Goal: Ask a question: Seek information or help from site administrators or community

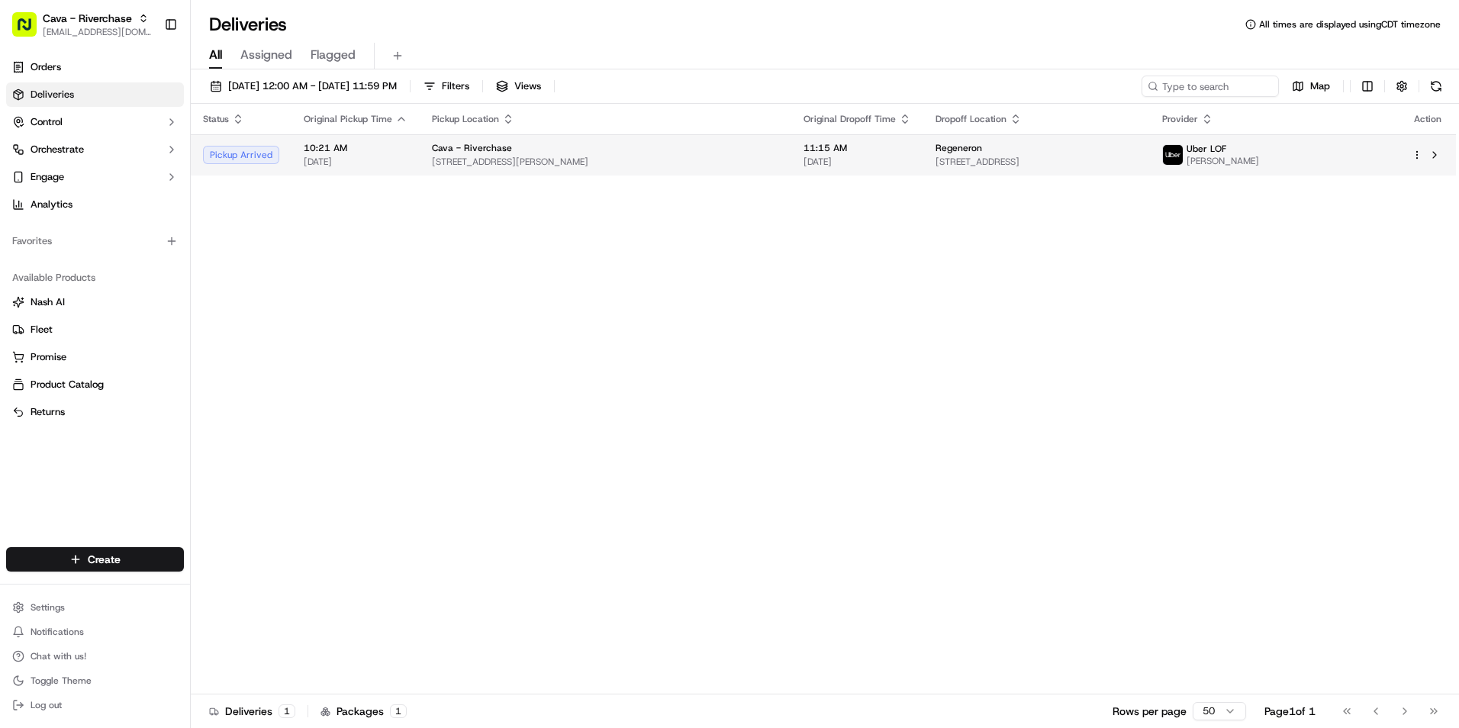
click at [420, 149] on td "Cava - Riverchase [STREET_ADDRESS][PERSON_NAME]" at bounding box center [606, 154] width 372 height 41
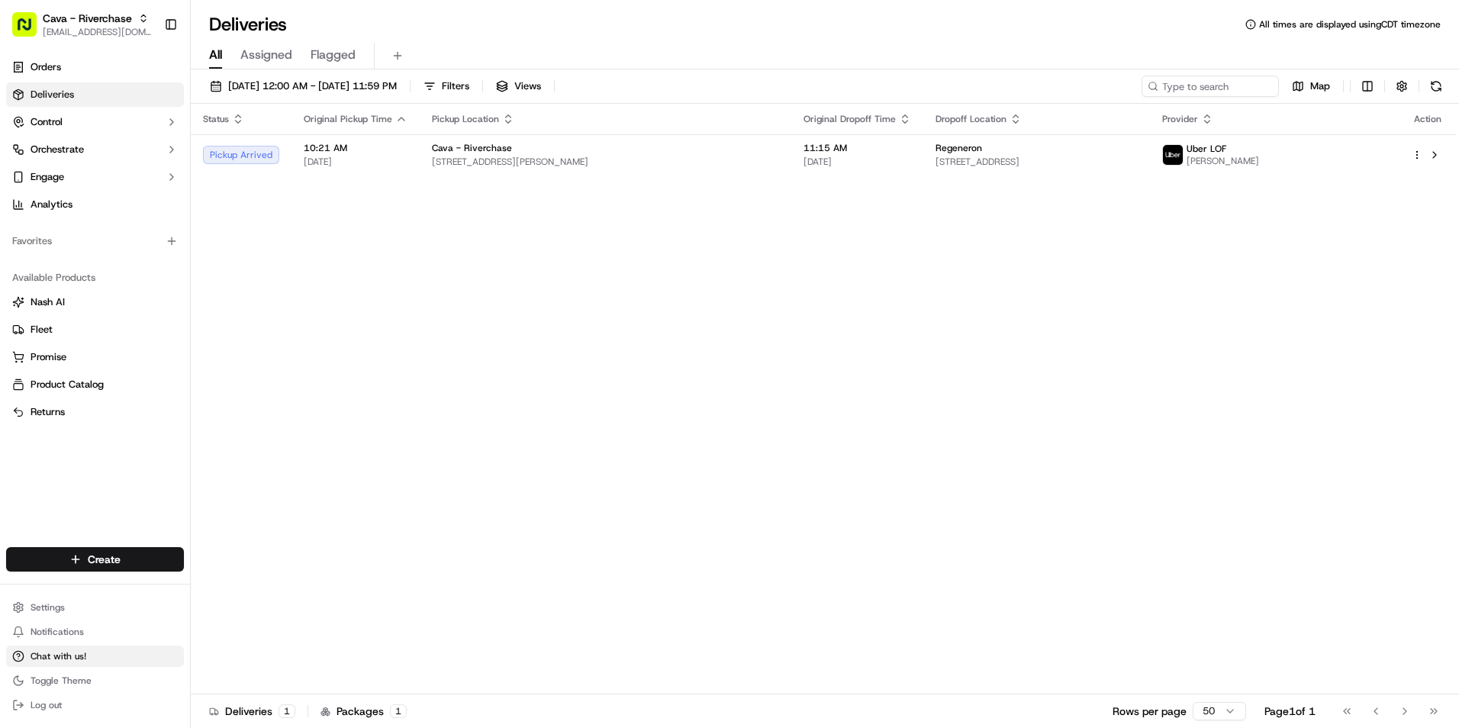
click at [75, 657] on span "Chat with us!" at bounding box center [59, 656] width 56 height 12
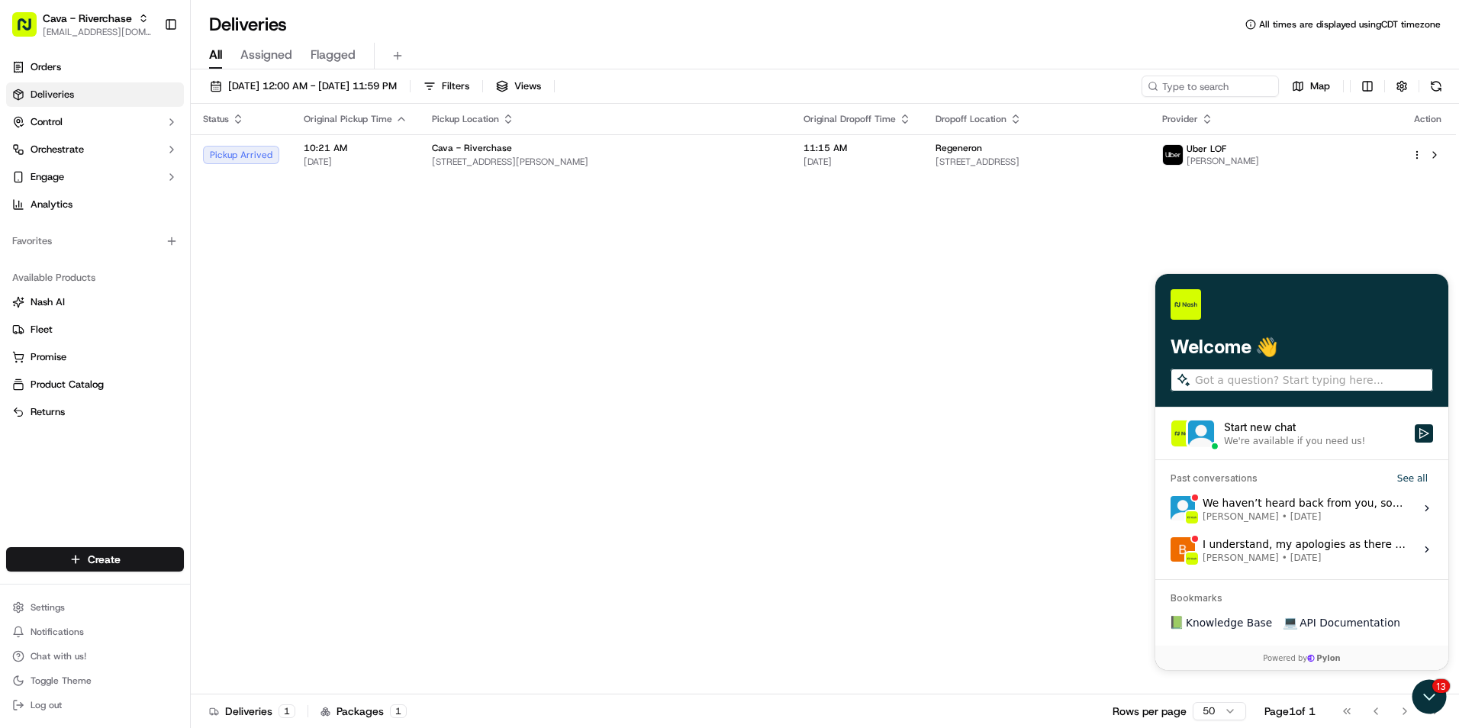
click at [1254, 443] on div "We're available if you need us!" at bounding box center [1294, 441] width 141 height 12
click at [1415, 443] on button "Start new chat We're available if you need us!" at bounding box center [1424, 433] width 18 height 18
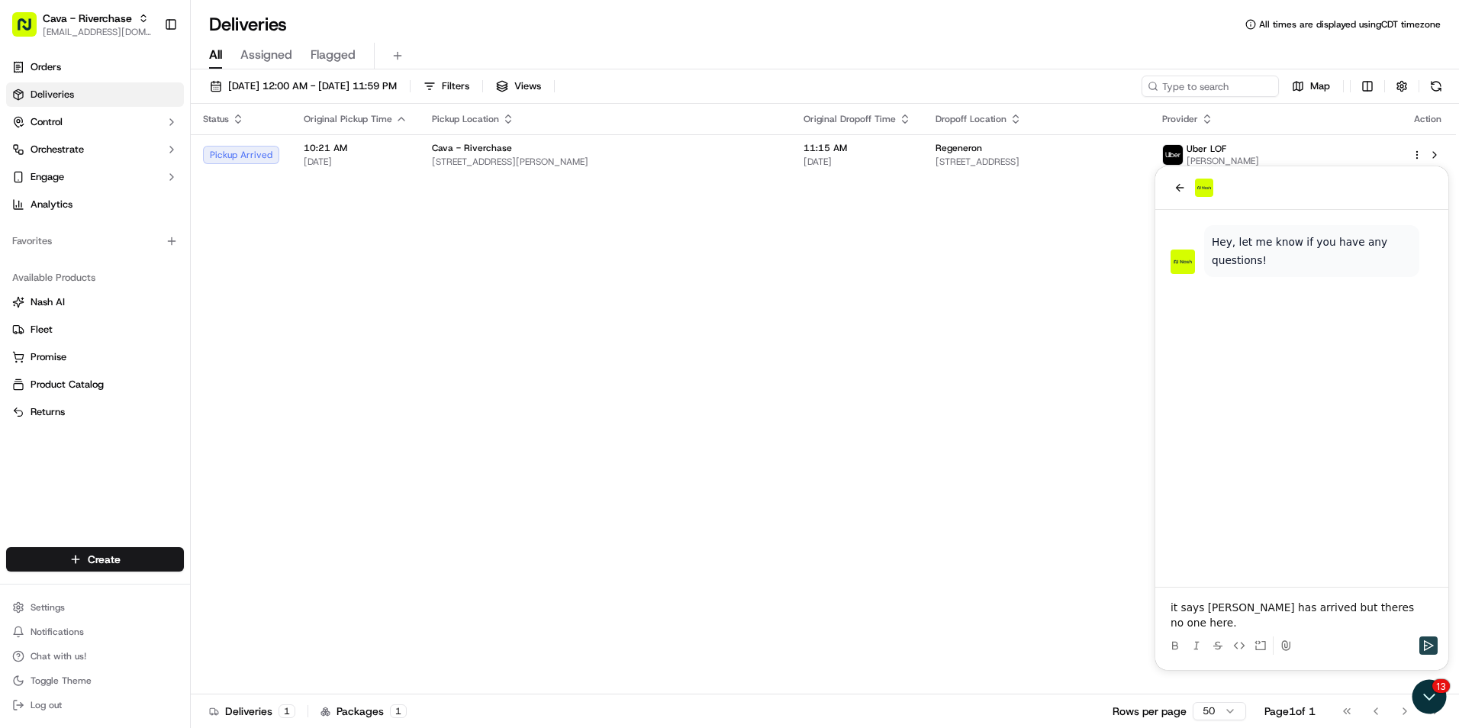
click at [1423, 645] on icon "Send" at bounding box center [1428, 645] width 12 height 12
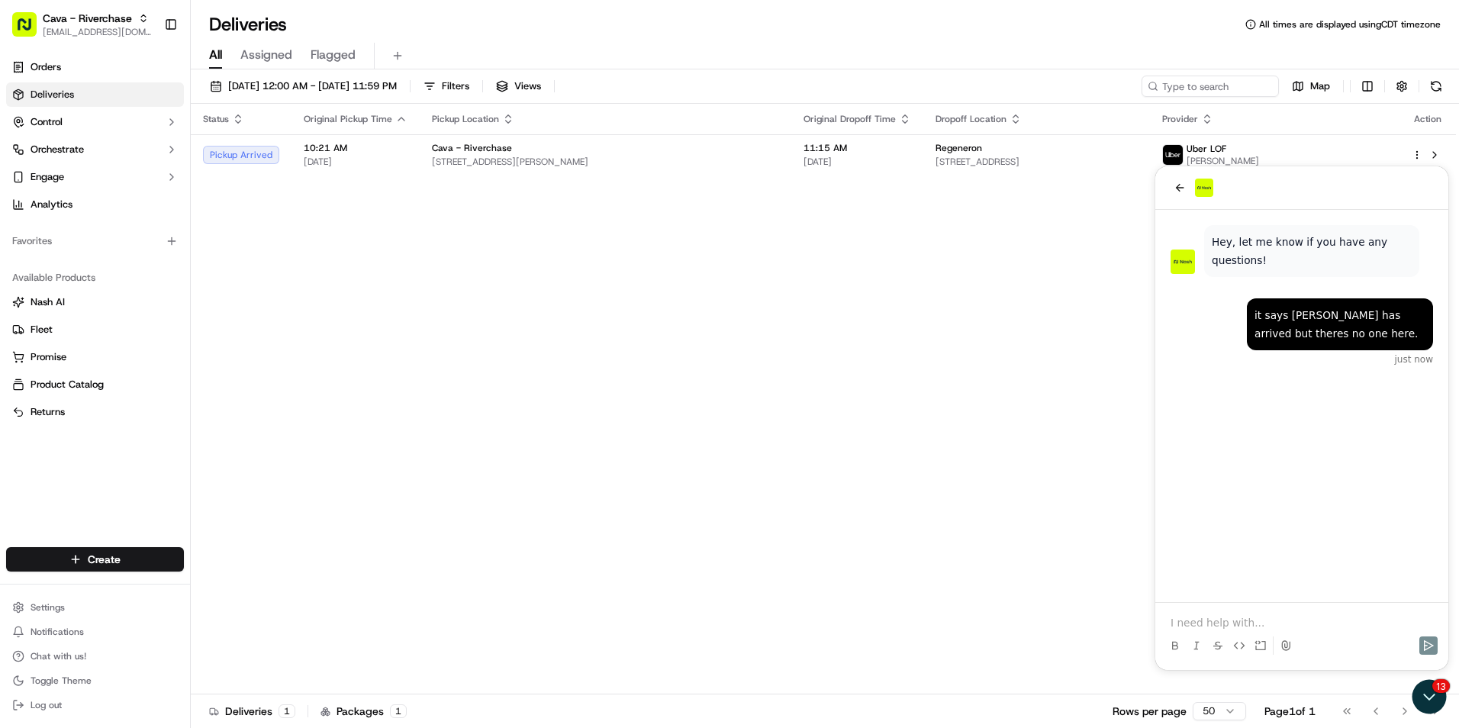
click at [1232, 626] on p at bounding box center [1301, 622] width 262 height 15
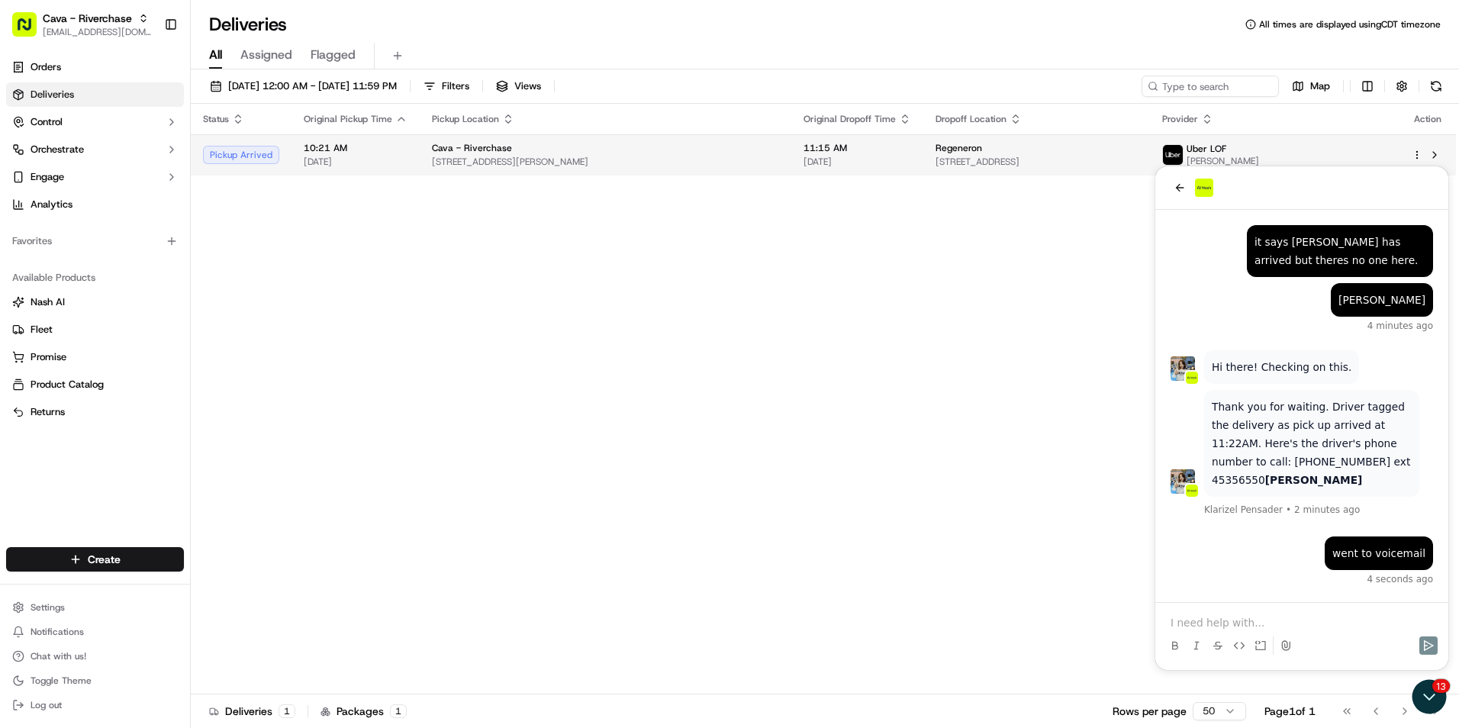
click at [1226, 154] on span "Uber LOF" at bounding box center [1206, 149] width 40 height 12
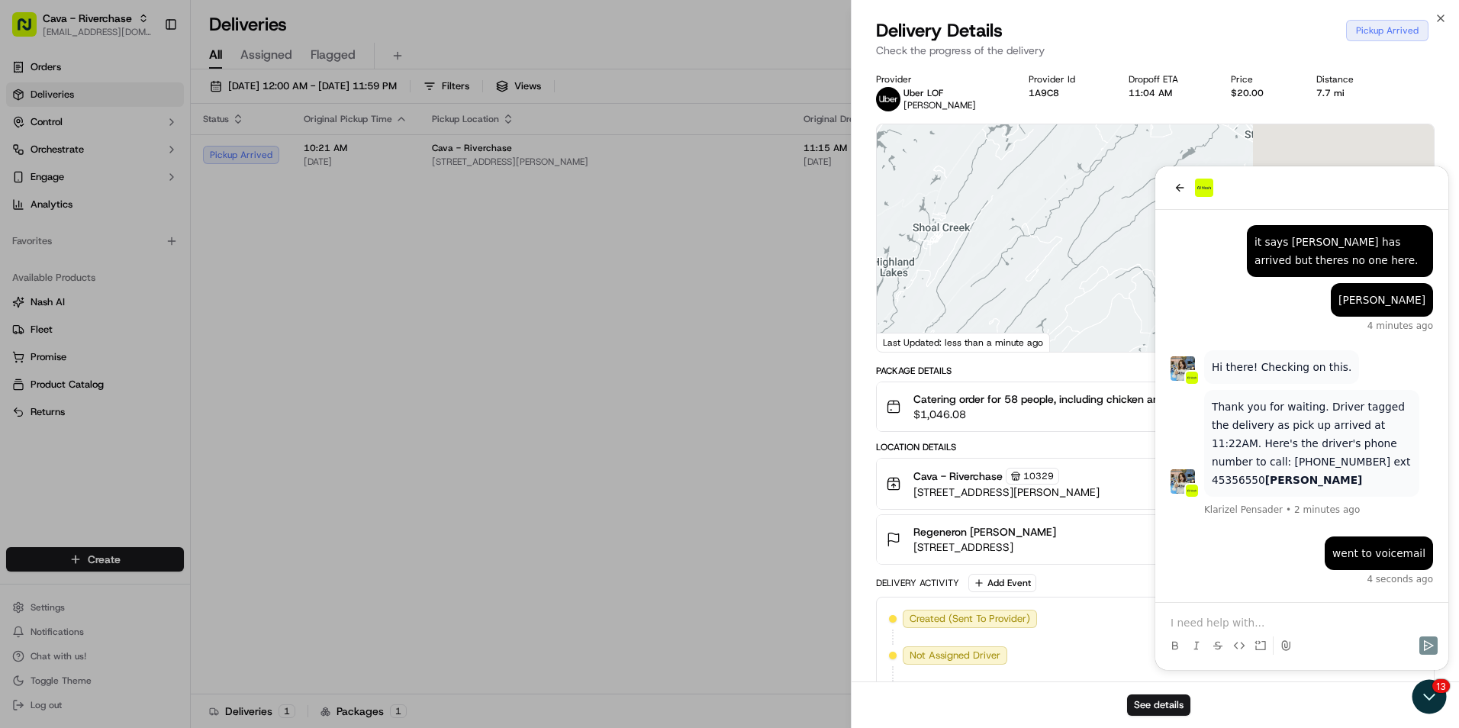
drag, startPoint x: 1312, startPoint y: 193, endPoint x: 505, endPoint y: 141, distance: 808.9
click at [505, 141] on body "Cava - Riverchase [EMAIL_ADDRESS][DOMAIN_NAME] Toggle Sidebar Orders Deliveries…" at bounding box center [729, 364] width 1459 height 728
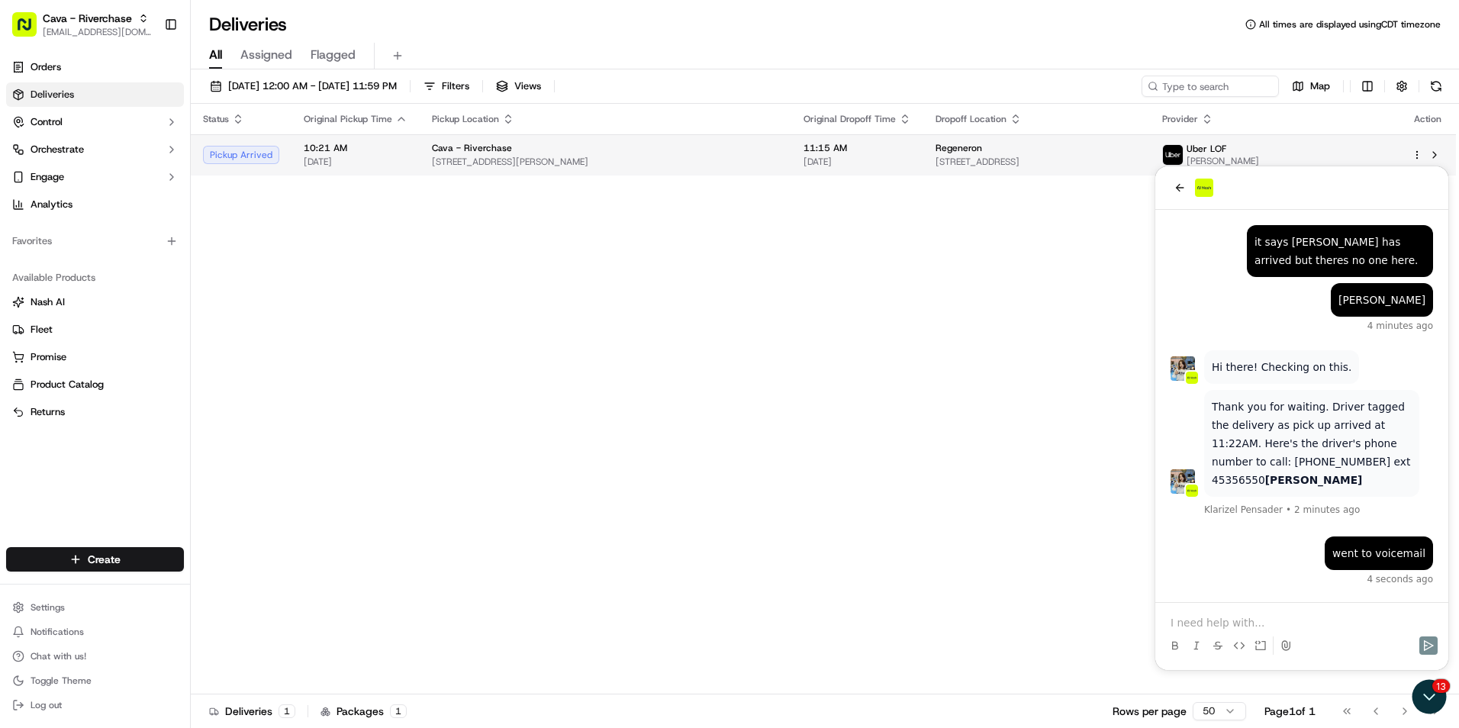
drag, startPoint x: 1035, startPoint y: 165, endPoint x: 1057, endPoint y: 172, distance: 22.4
click at [1057, 172] on td "Regeneron [STREET_ADDRESS]" at bounding box center [1036, 154] width 227 height 41
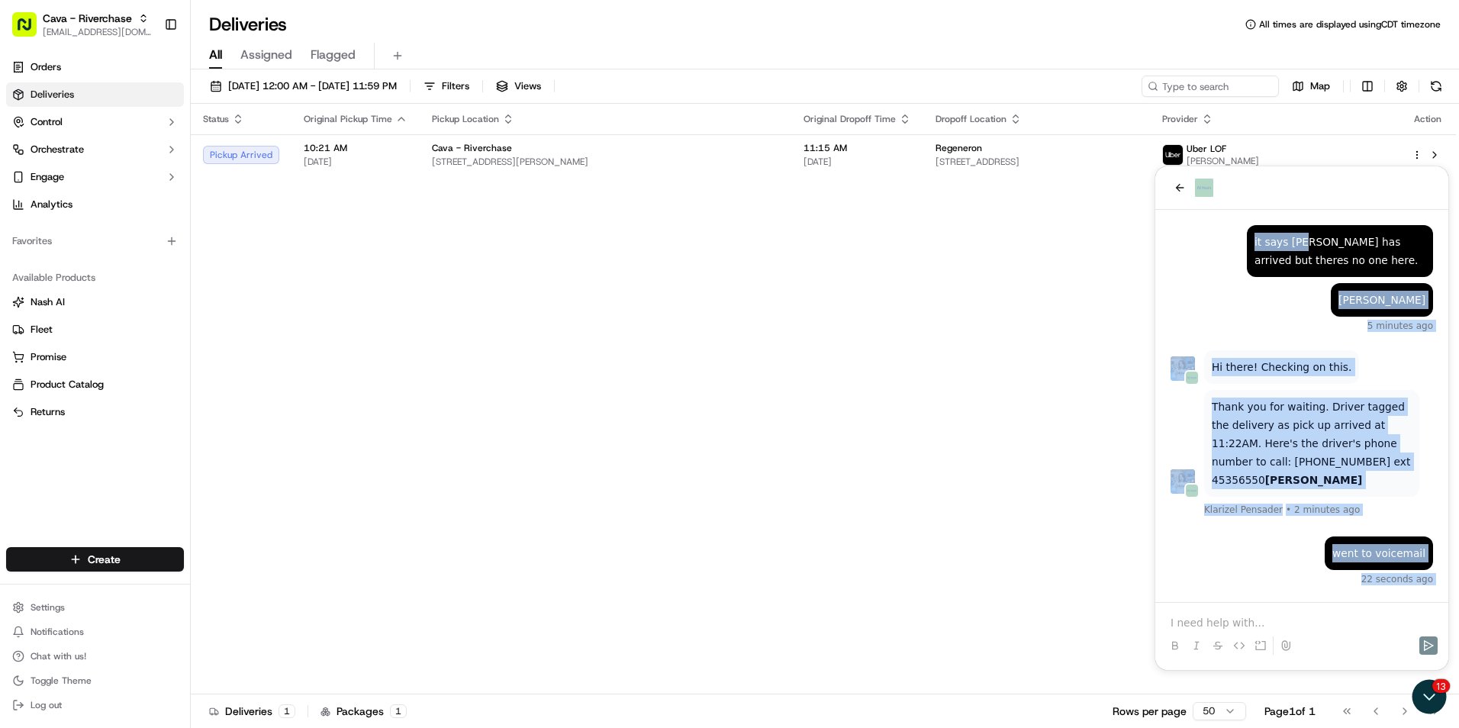
drag, startPoint x: 1322, startPoint y: 195, endPoint x: 1298, endPoint y: 213, distance: 29.5
click at [1298, 213] on div "went to voicemail 22 seconds ago Thank you for waiting. Driver tagged the deliv…" at bounding box center [1301, 418] width 293 height 504
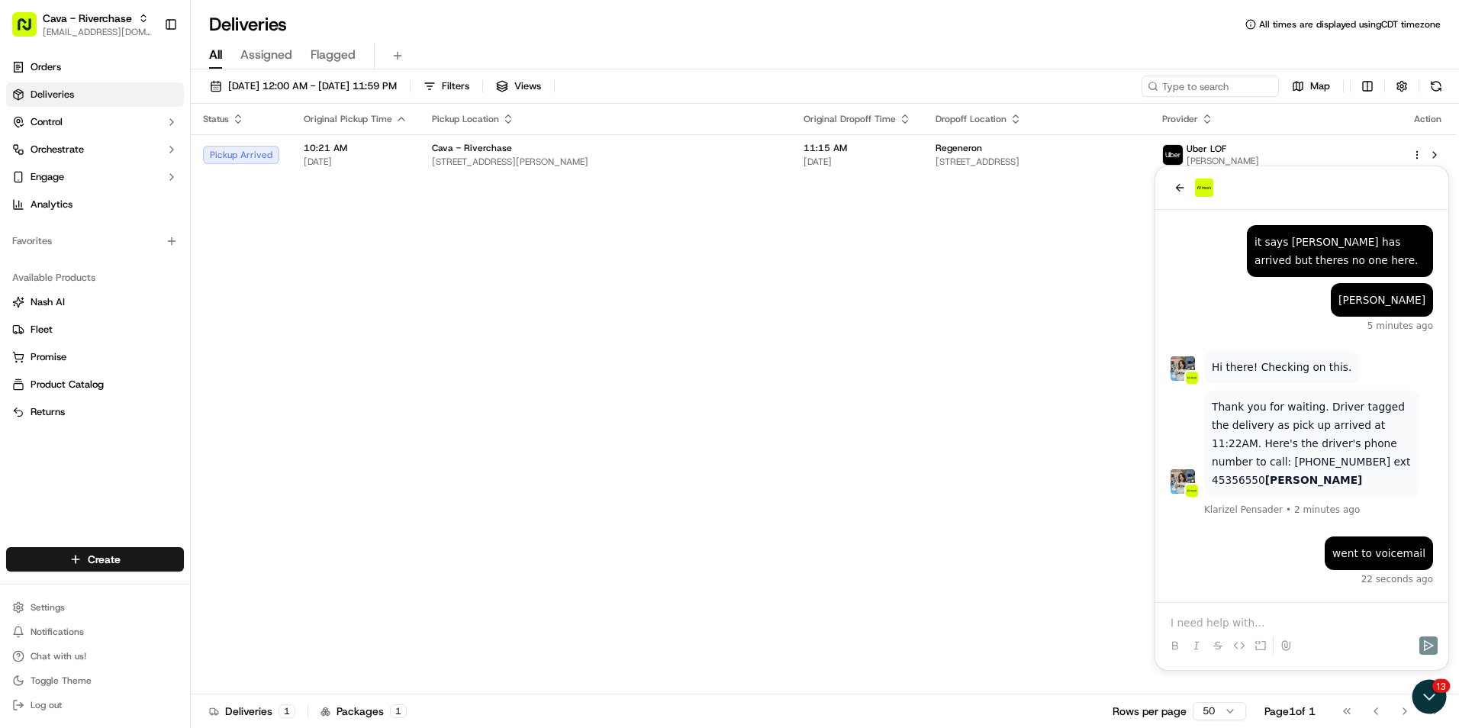
click at [1352, 649] on div at bounding box center [1301, 645] width 281 height 31
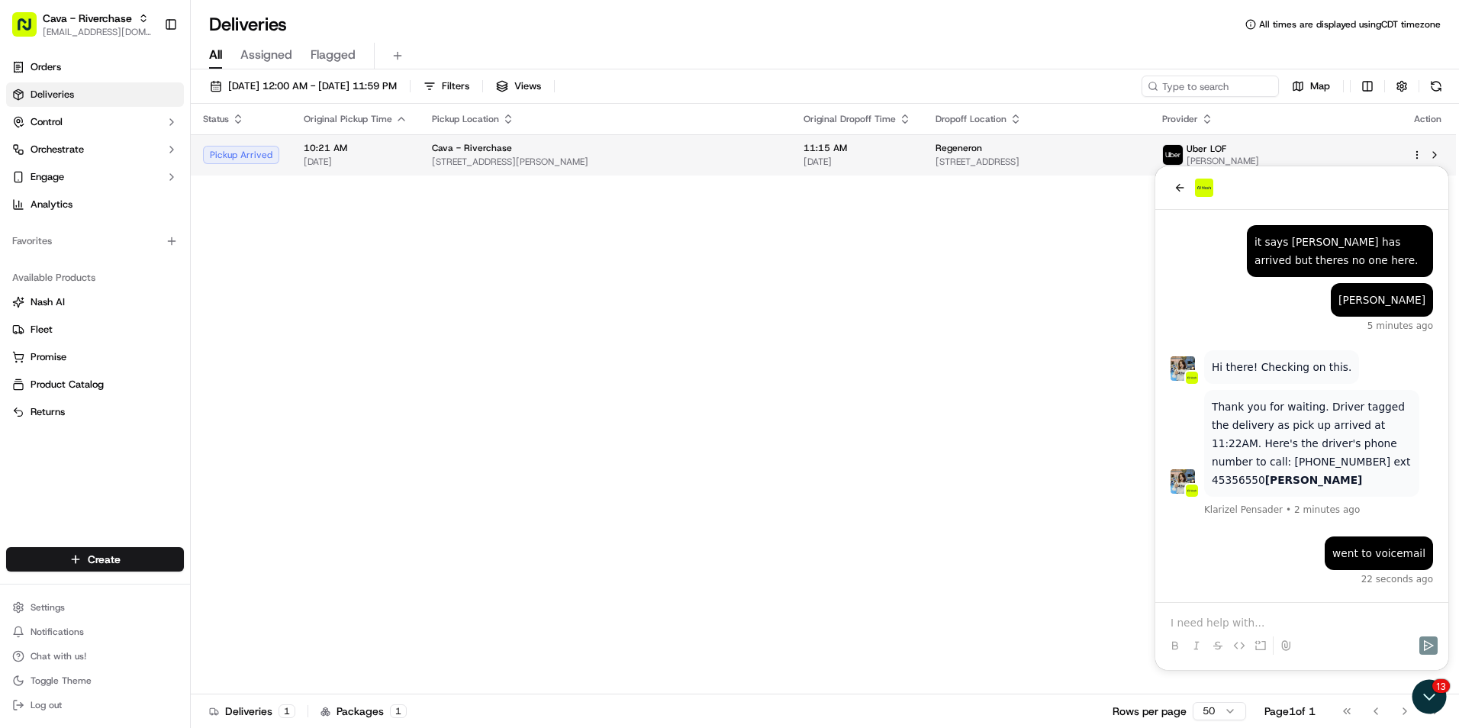
click at [1390, 162] on td "Uber LOF [PERSON_NAME]" at bounding box center [1274, 154] width 249 height 41
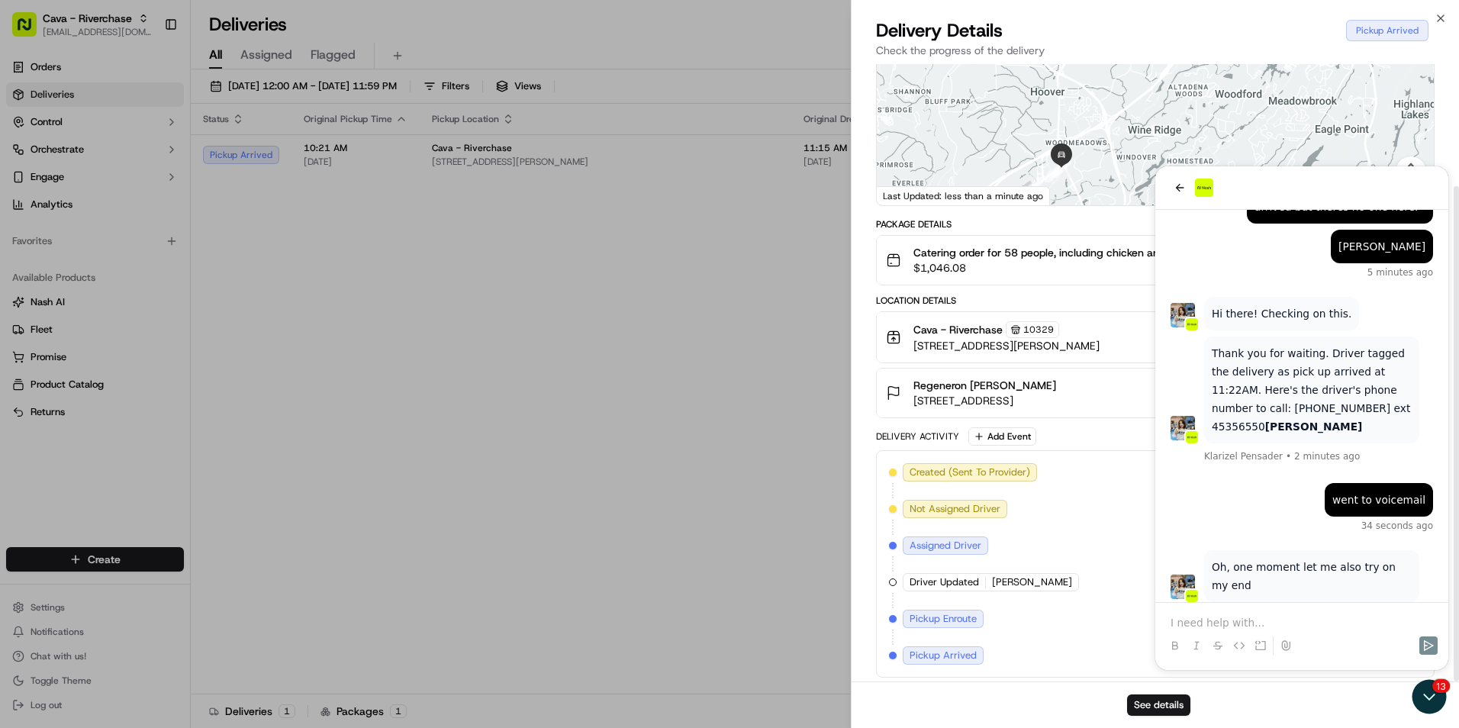
scroll to position [152, 0]
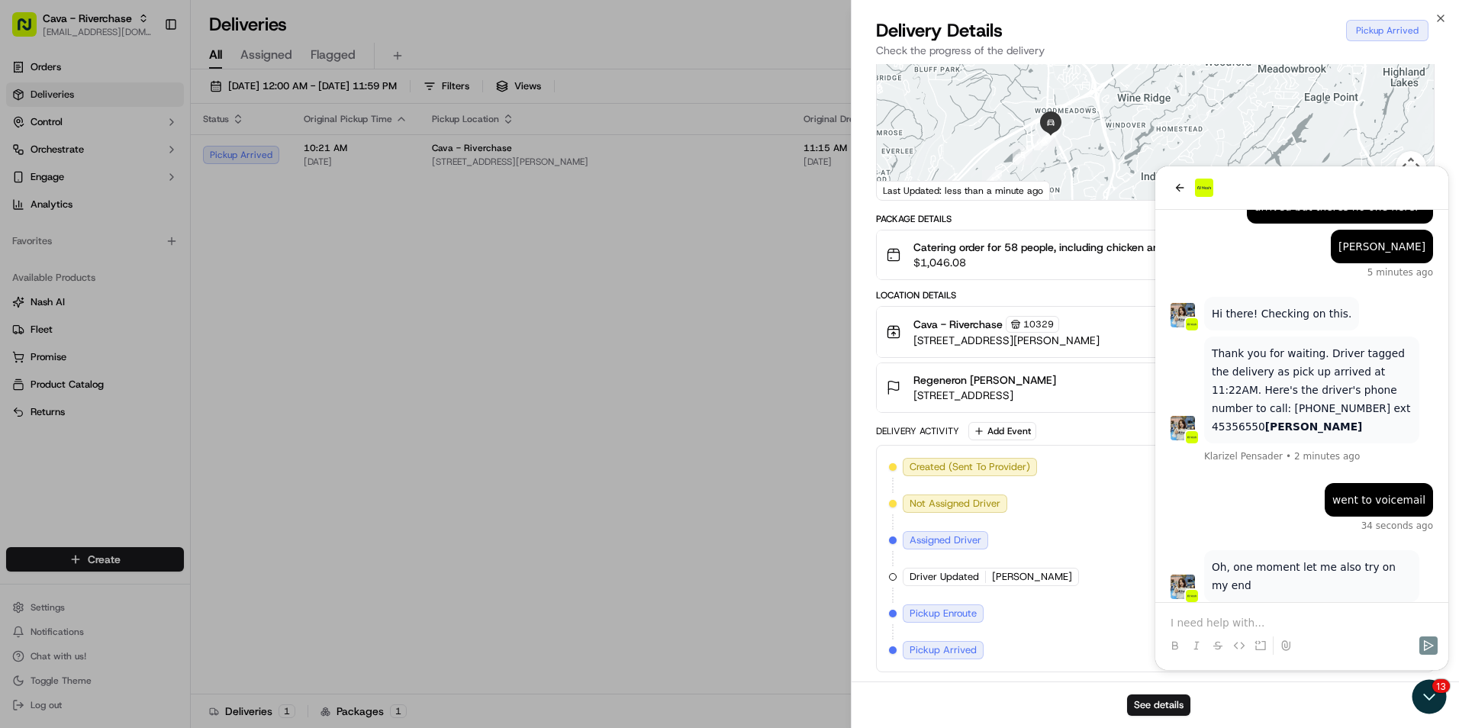
drag, startPoint x: 1272, startPoint y: 181, endPoint x: 1257, endPoint y: 156, distance: 29.4
click at [1257, 156] on div at bounding box center [1155, 86] width 557 height 227
